Goal: Navigation & Orientation: Find specific page/section

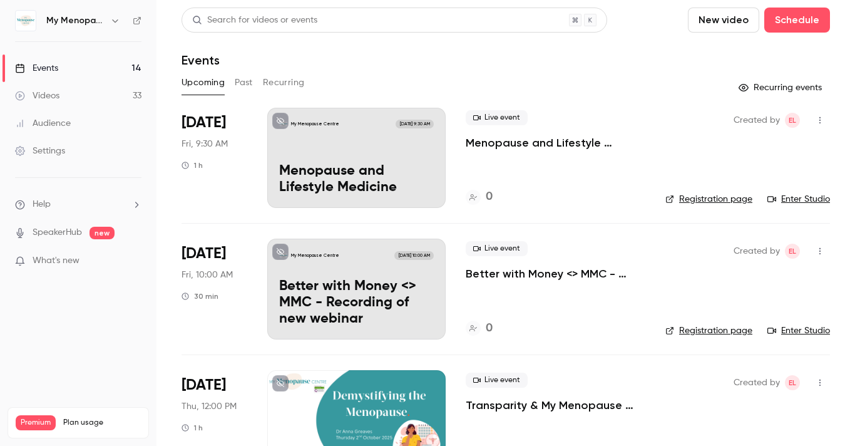
scroll to position [135, 0]
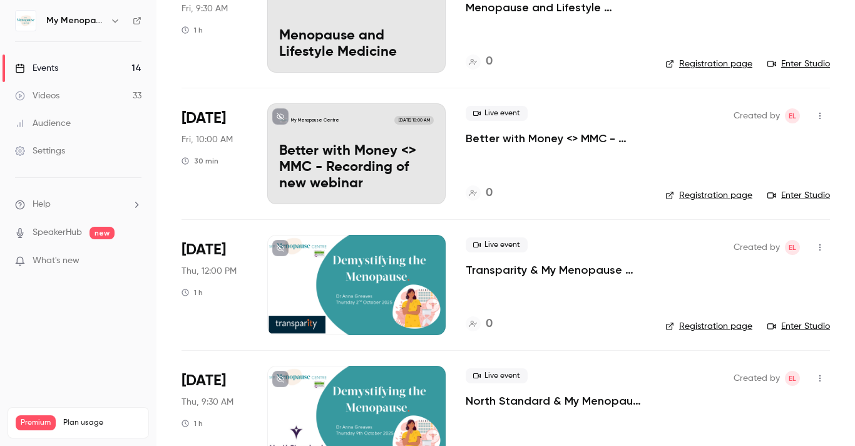
click at [93, 68] on link "Events 14" at bounding box center [78, 68] width 157 height 28
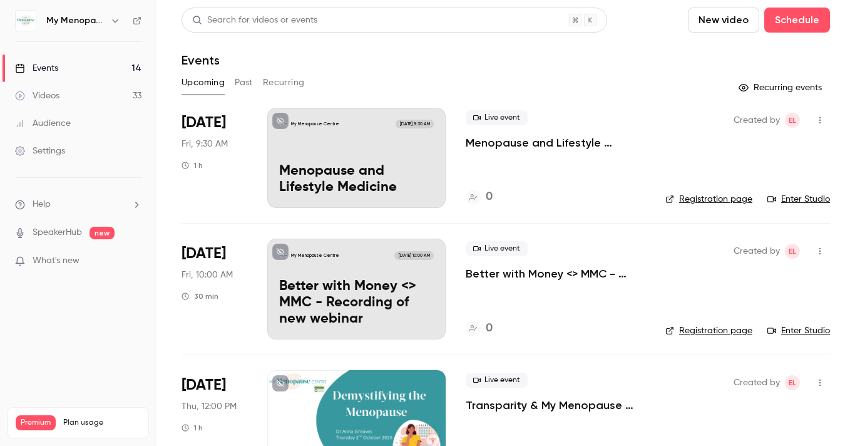
click at [118, 20] on icon "button" at bounding box center [115, 21] width 10 height 10
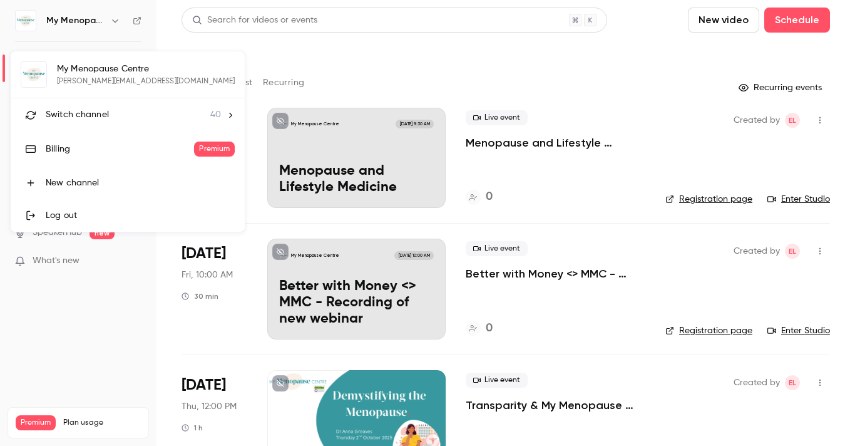
click at [95, 115] on span "Switch channel" at bounding box center [77, 114] width 63 height 13
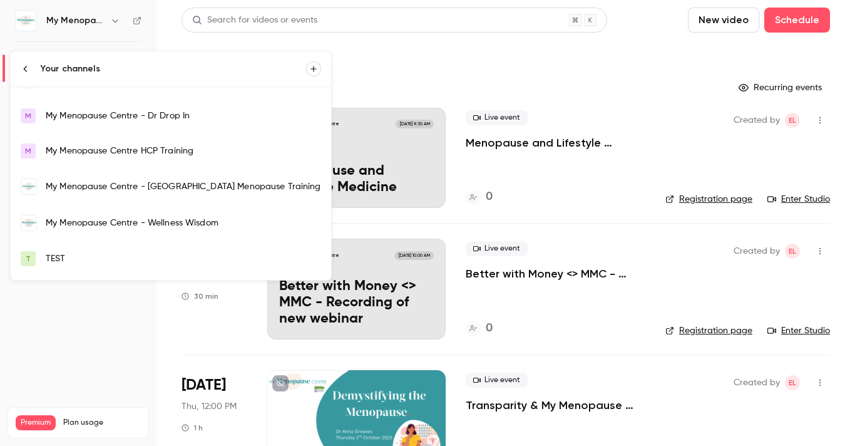
scroll to position [921, 0]
click at [85, 217] on div "My Menopause Centre - Wellness Wisdom" at bounding box center [184, 222] width 276 height 13
